Goal: Task Accomplishment & Management: Manage account settings

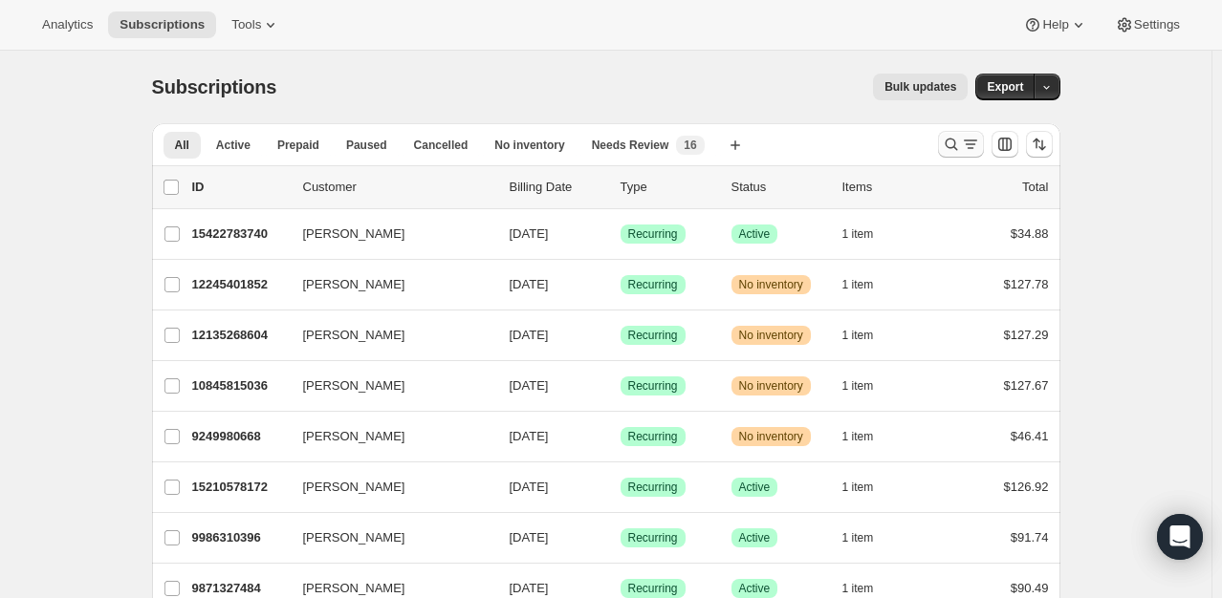
click at [960, 144] on icon "Search and filter results" at bounding box center [951, 144] width 19 height 19
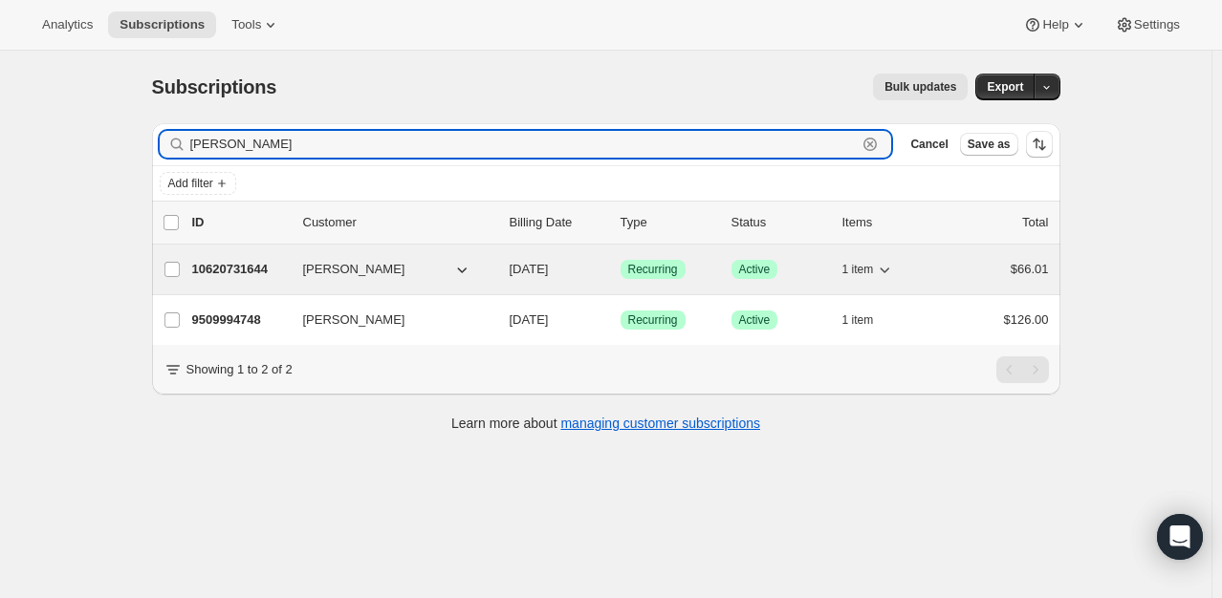
type input "[PERSON_NAME]"
click at [247, 265] on p "10620731644" at bounding box center [240, 269] width 96 height 19
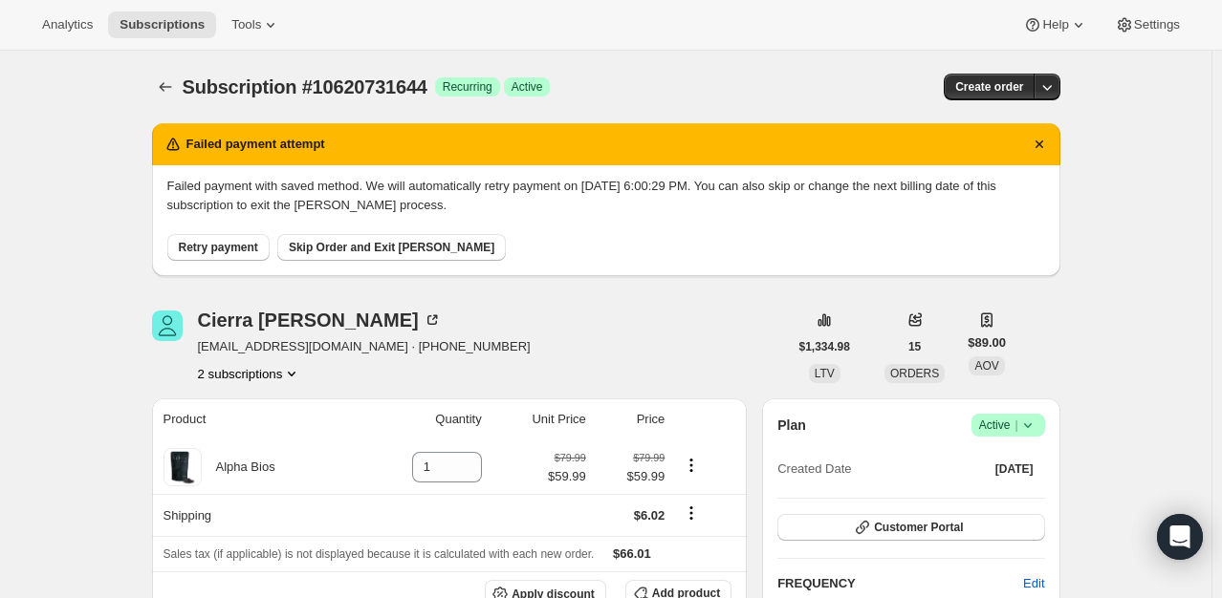
click at [1023, 424] on icon at bounding box center [1027, 425] width 19 height 19
click at [1006, 499] on span "Cancel subscription" at bounding box center [1014, 494] width 108 height 14
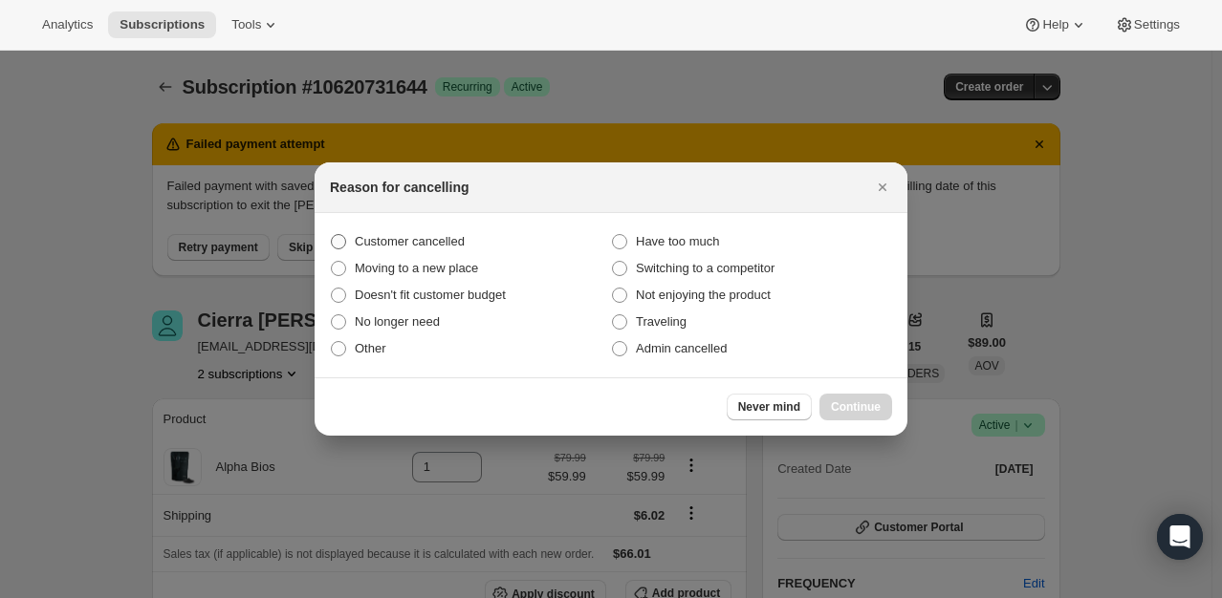
click at [439, 235] on span "Customer cancelled" at bounding box center [410, 241] width 110 height 14
click at [332, 235] on input "Customer cancelled" at bounding box center [331, 234] width 1 height 1
radio input "true"
click at [882, 407] on button "Continue" at bounding box center [855, 407] width 73 height 27
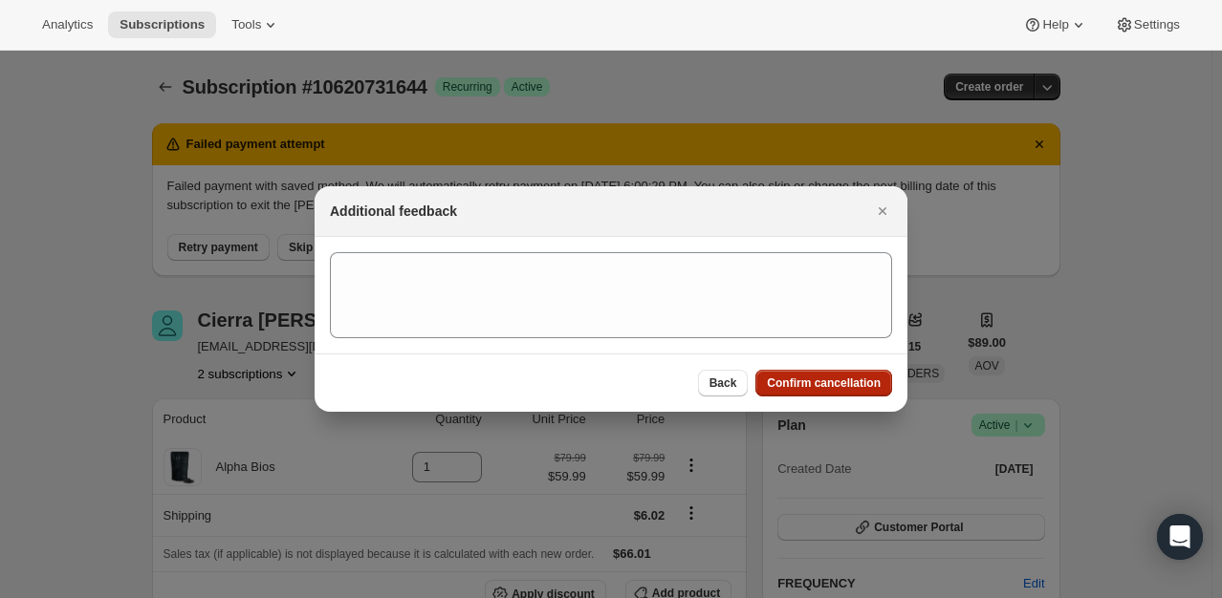
click at [845, 396] on button "Confirm cancellation" at bounding box center [823, 383] width 137 height 27
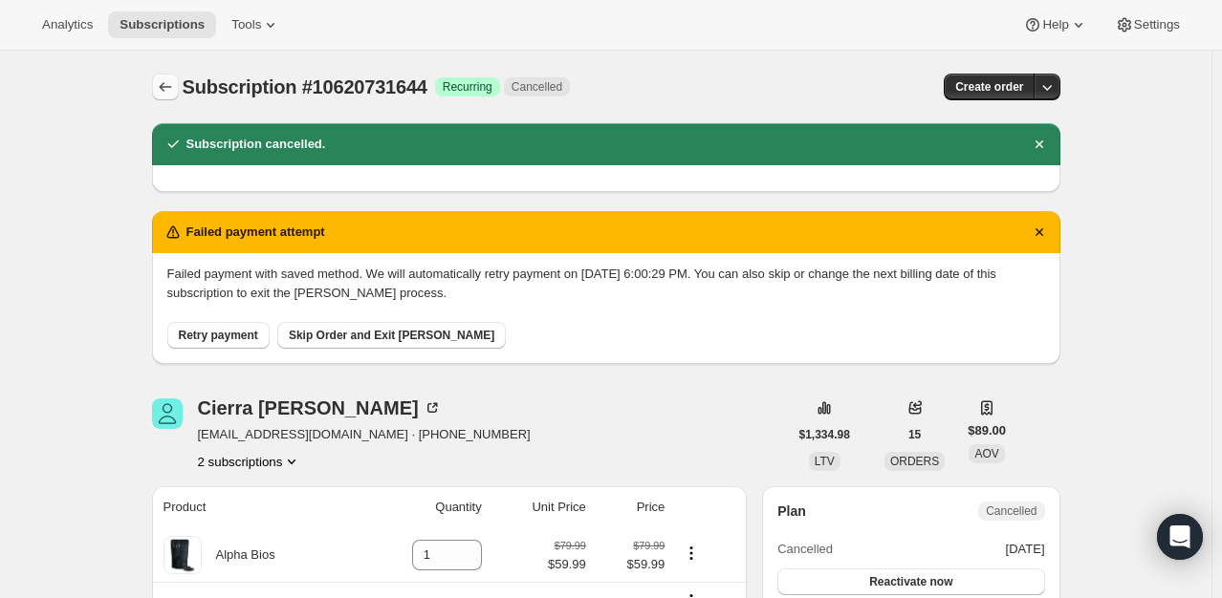
click at [163, 91] on icon "Subscriptions" at bounding box center [165, 86] width 19 height 19
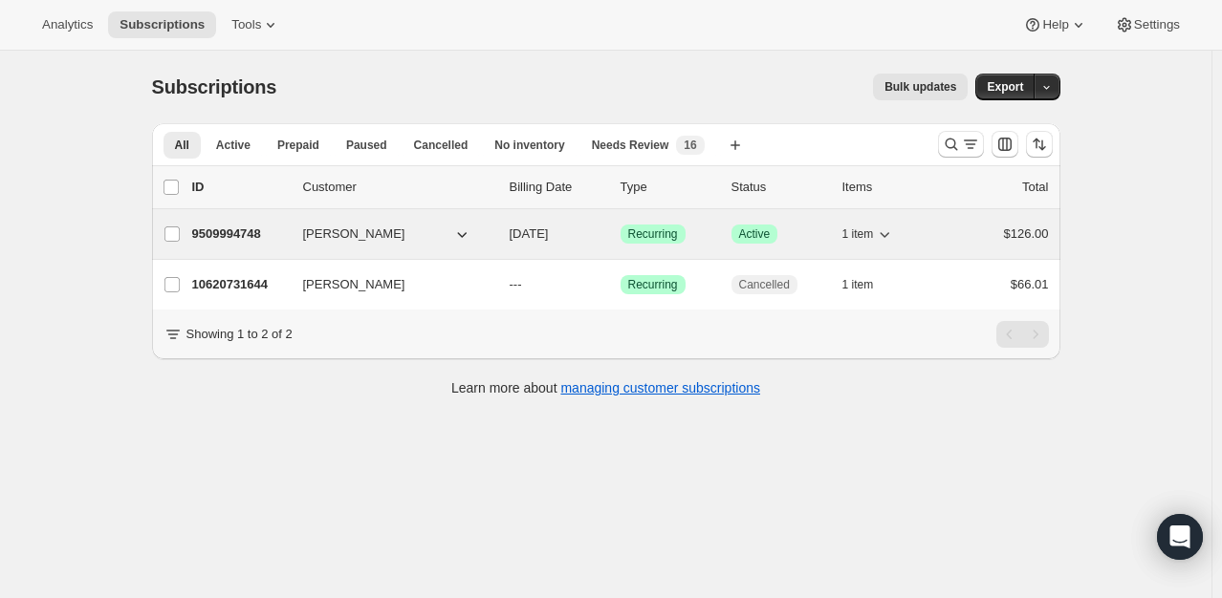
click at [246, 233] on p "9509994748" at bounding box center [240, 234] width 96 height 19
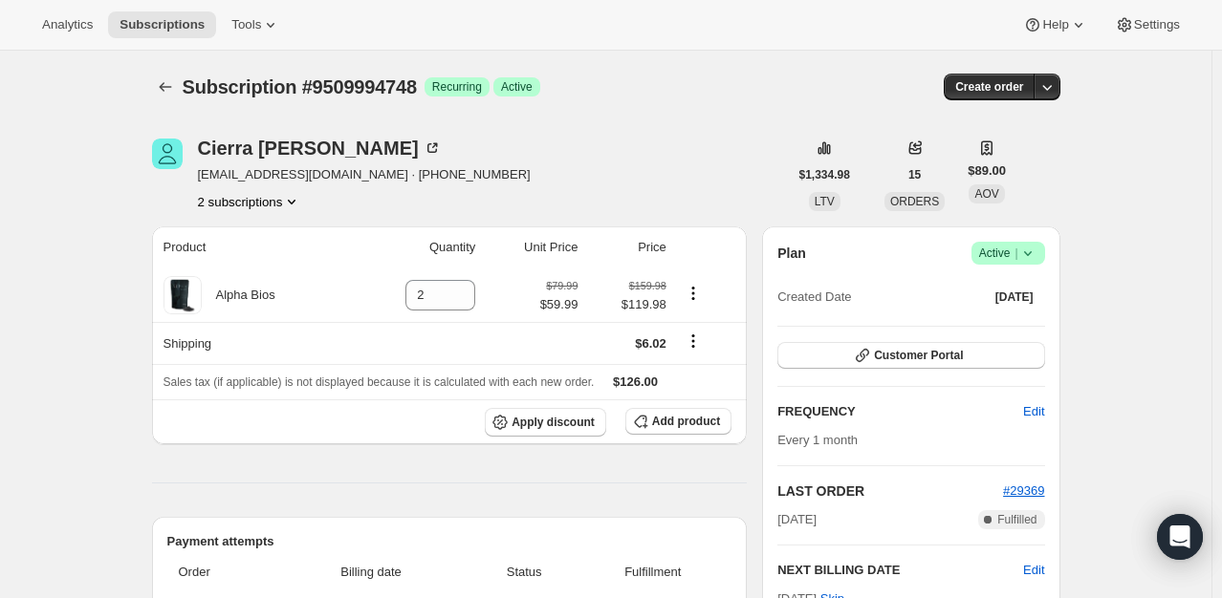
click at [1023, 266] on div "Plan Success Active | Created Date [DATE]" at bounding box center [910, 276] width 267 height 69
click at [1023, 264] on span "Success Active |" at bounding box center [1008, 253] width 74 height 23
click at [1036, 283] on span "Pause subscription" at bounding box center [1012, 290] width 105 height 14
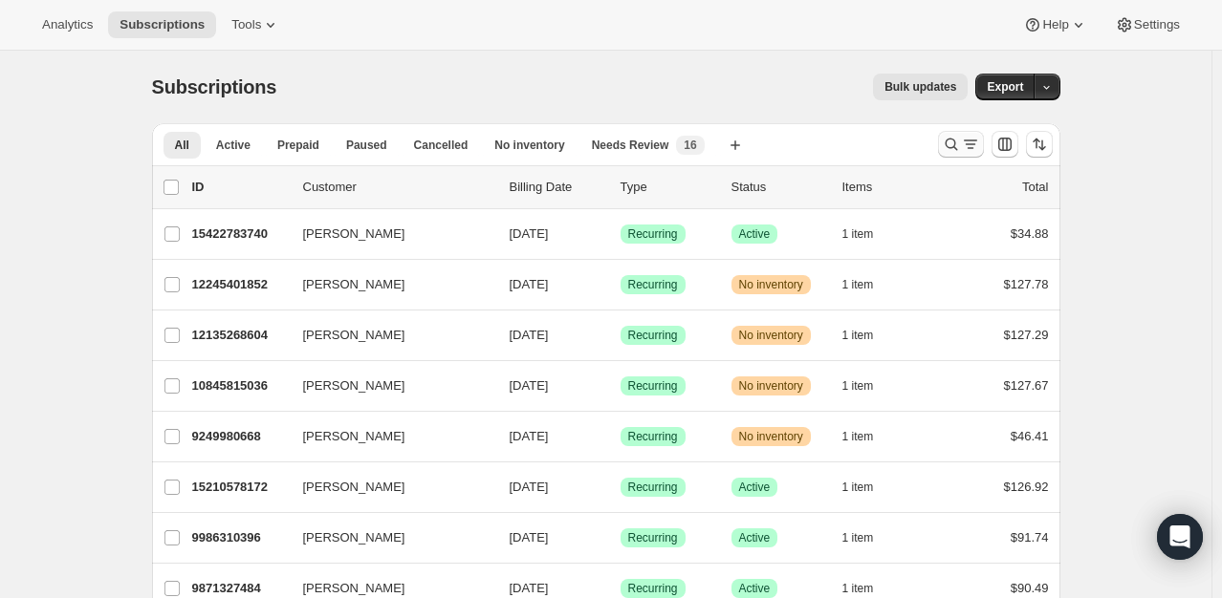
click at [961, 147] on icon "Search and filter results" at bounding box center [951, 144] width 19 height 19
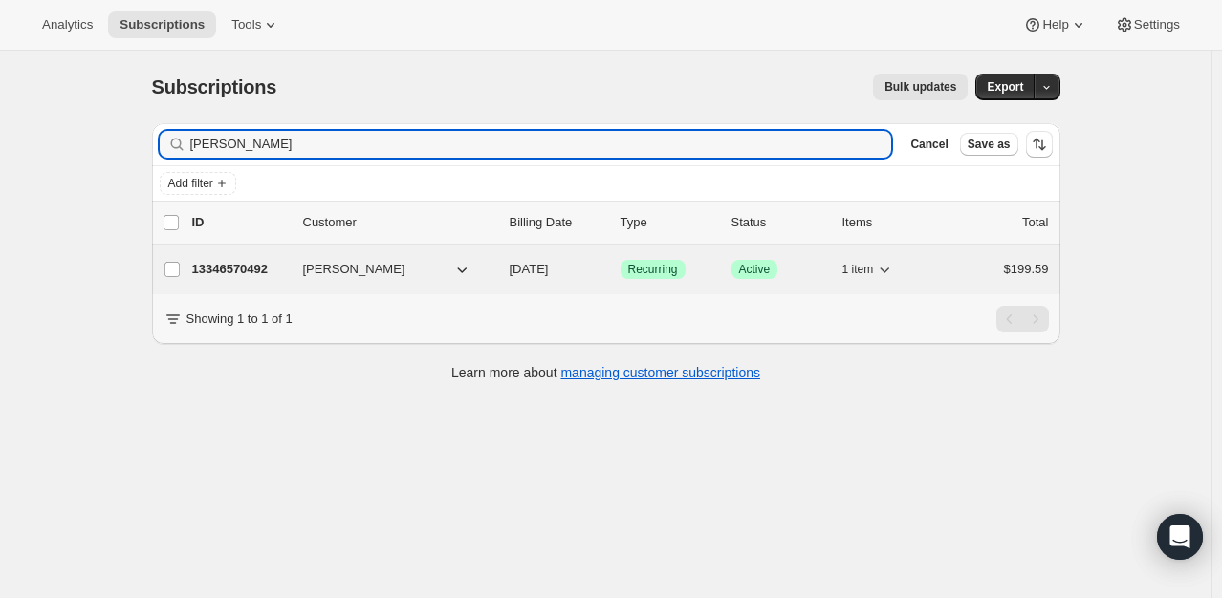
type input "mabel valdes"
click at [234, 271] on p "13346570492" at bounding box center [240, 269] width 96 height 19
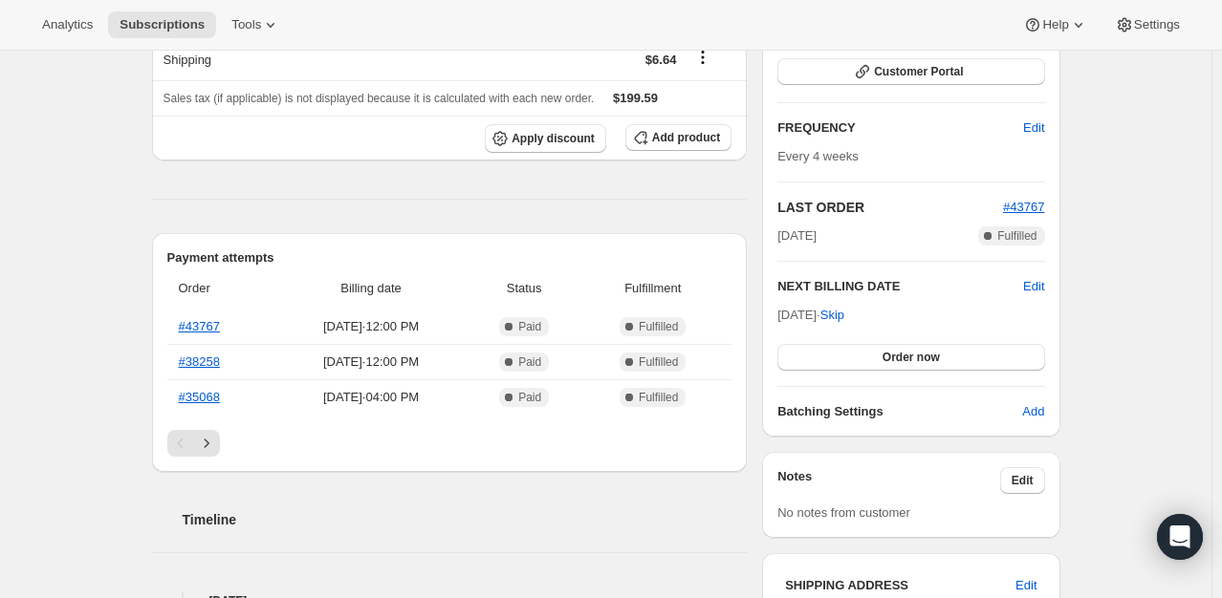
scroll to position [287, 0]
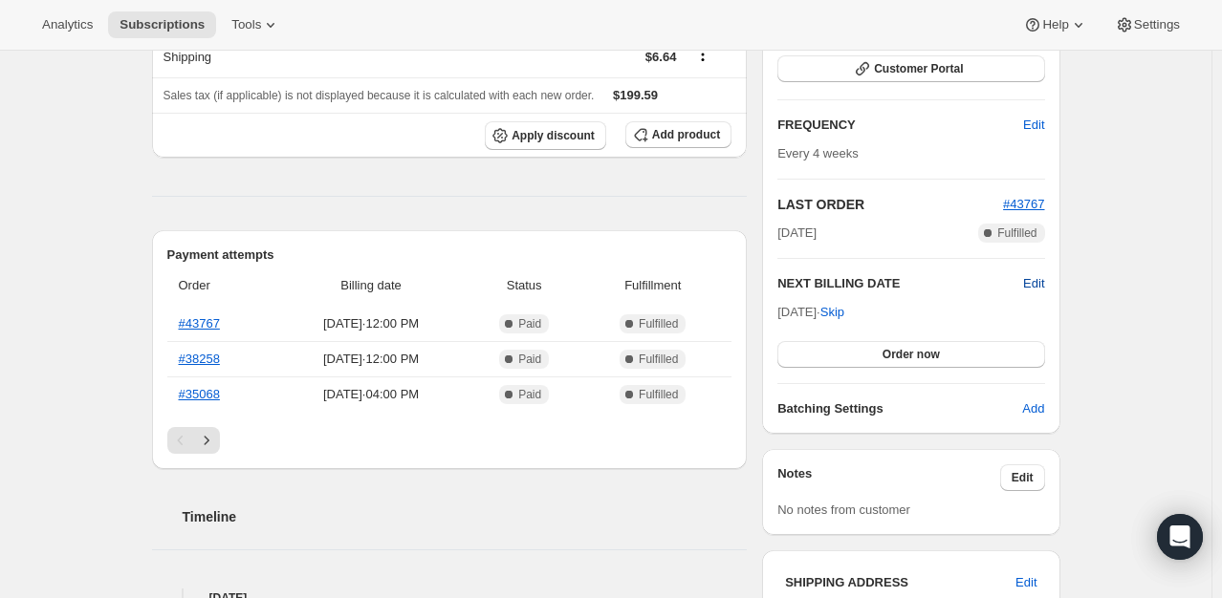
click at [1044, 281] on span "Edit" at bounding box center [1033, 283] width 21 height 19
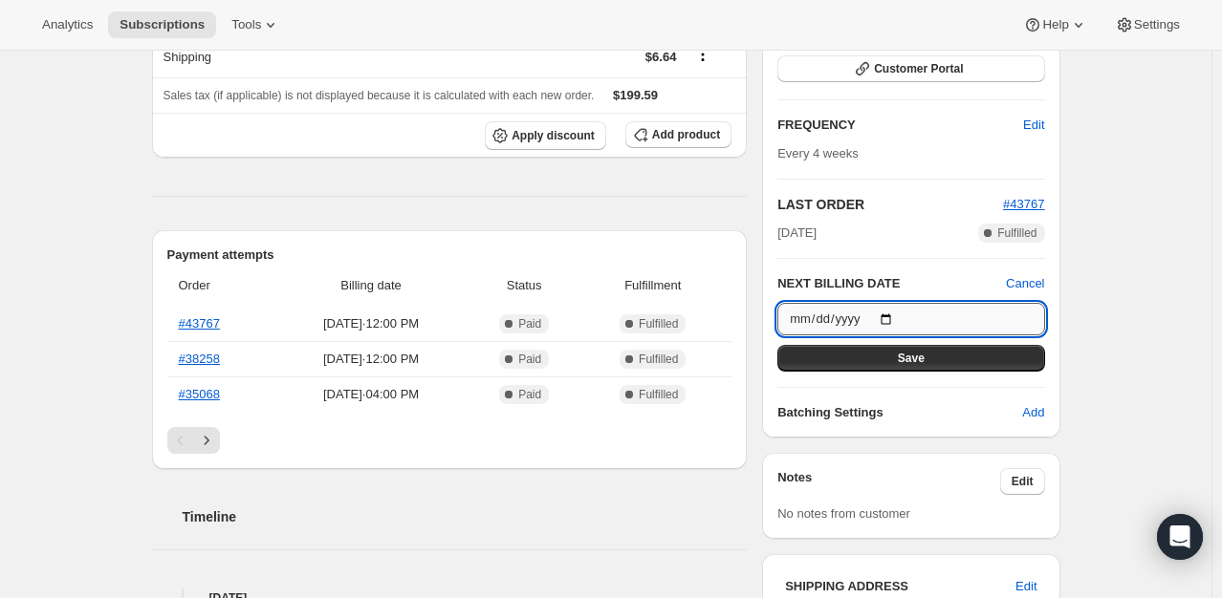
click at [898, 312] on input "2025-09-06" at bounding box center [910, 319] width 267 height 32
type input "2025-09-13"
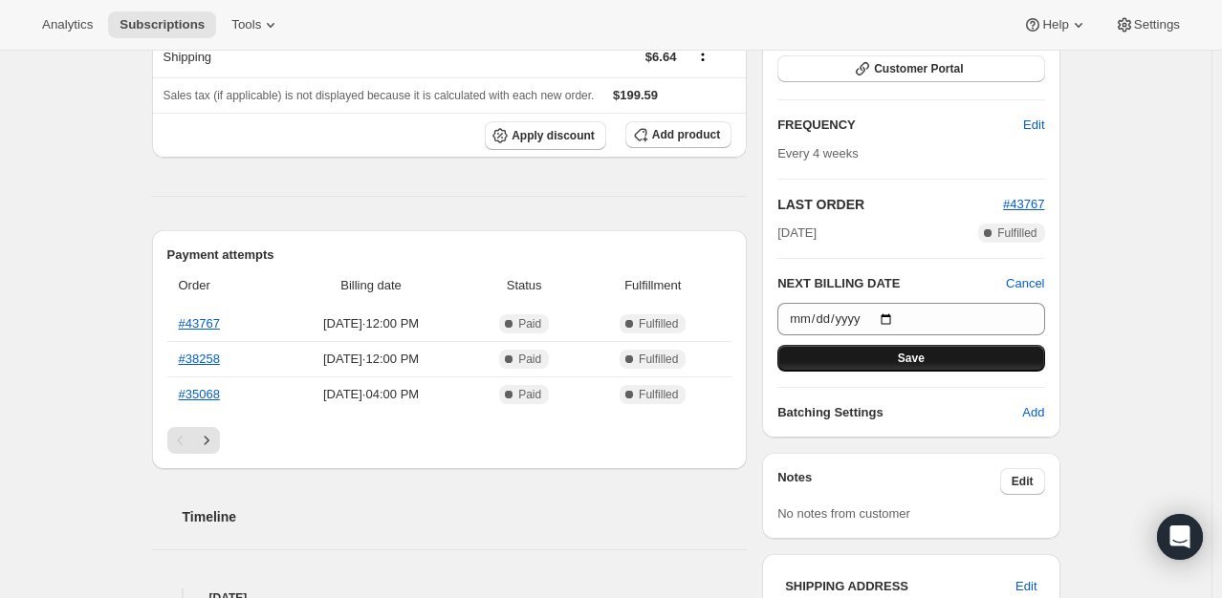
click at [959, 357] on button "Save" at bounding box center [910, 358] width 267 height 27
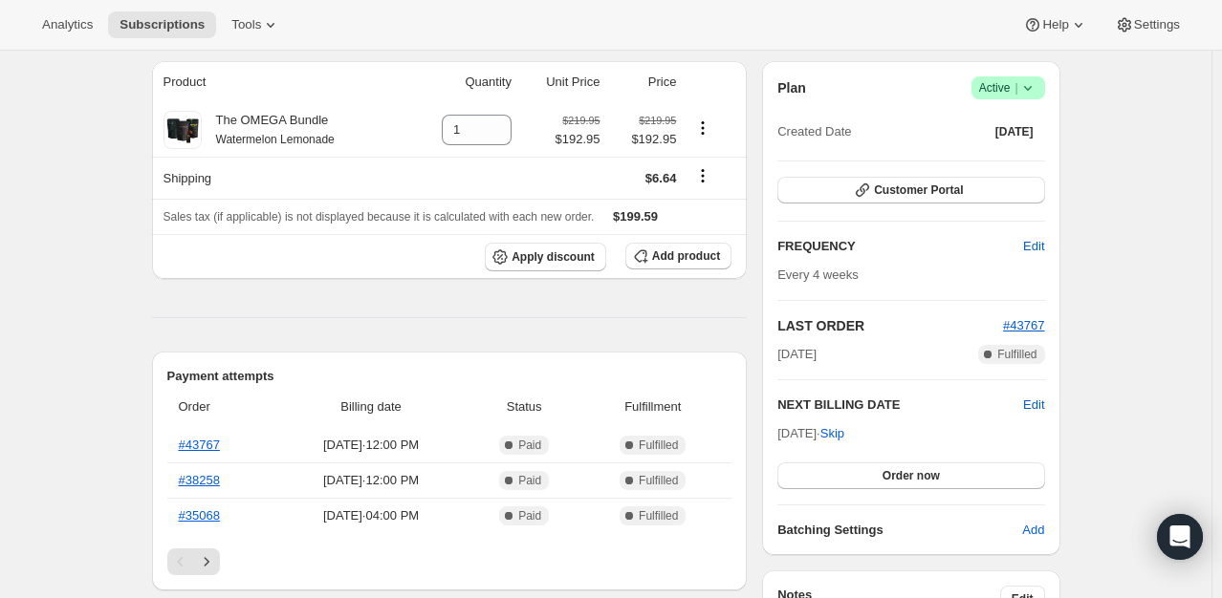
scroll to position [0, 0]
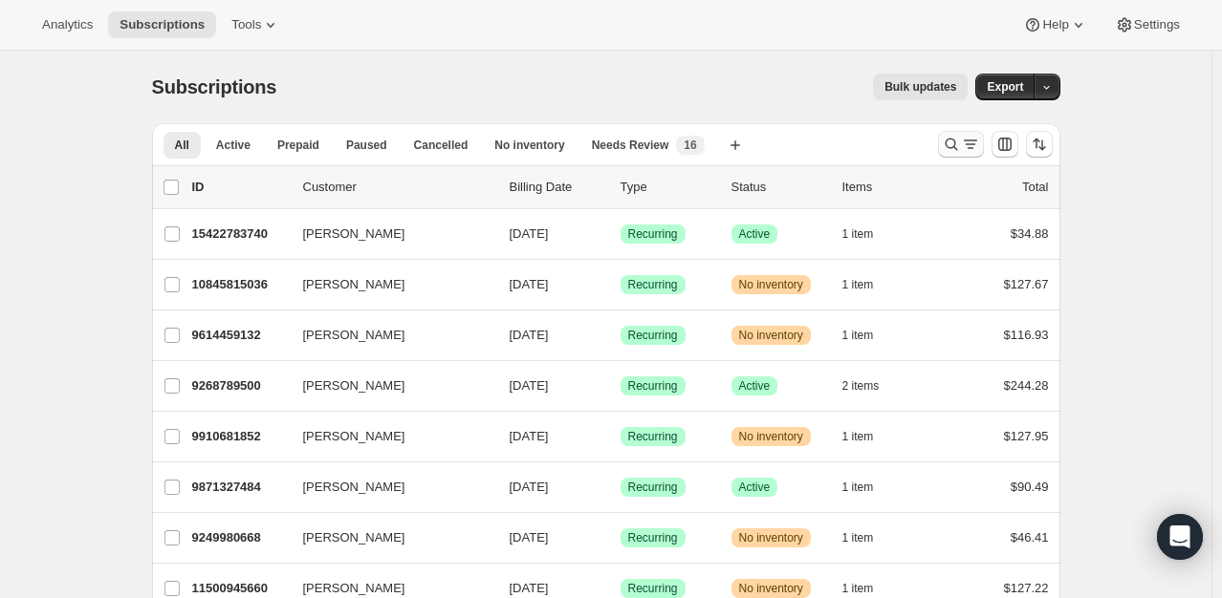
click at [956, 146] on icon "Search and filter results" at bounding box center [951, 144] width 19 height 19
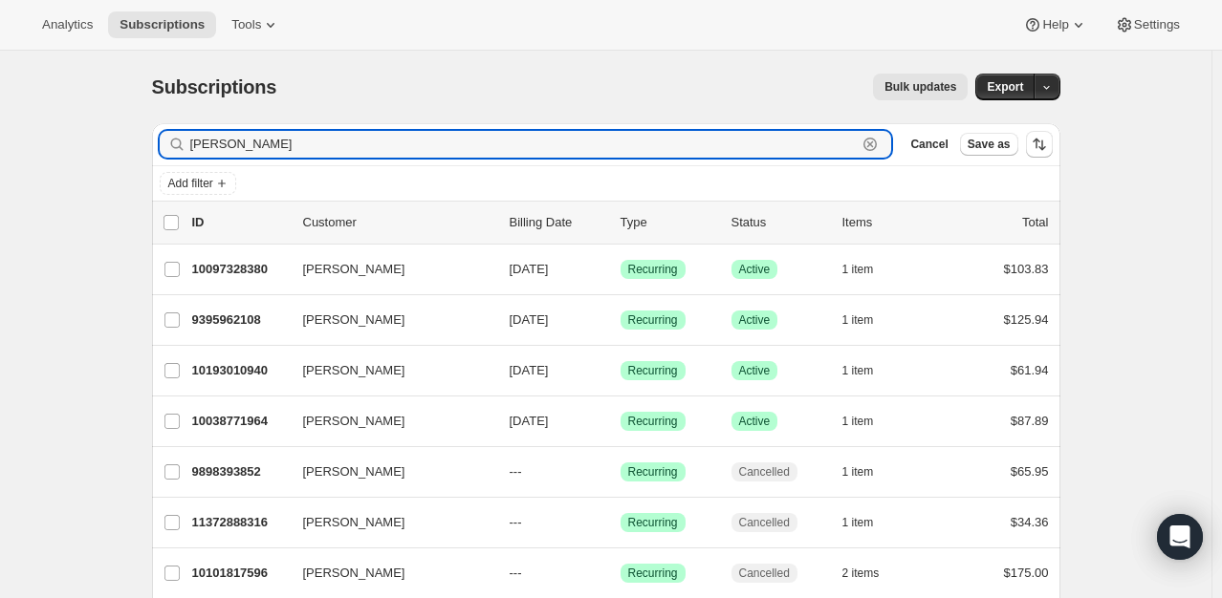
type input "heiss"
